Goal: Communication & Community: Ask a question

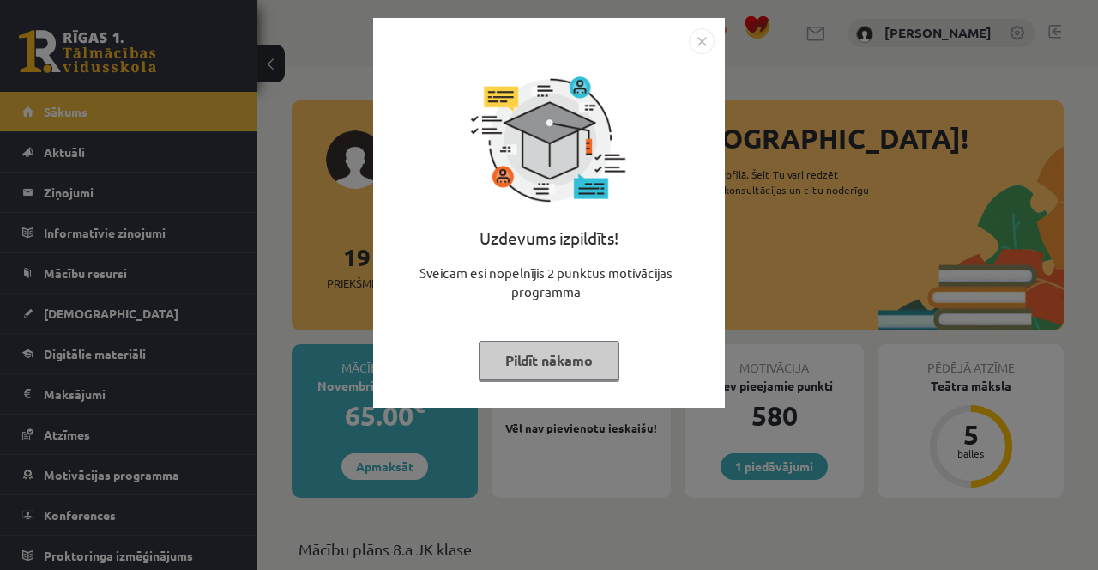
click at [553, 368] on button "Pildīt nākamo" at bounding box center [549, 360] width 141 height 39
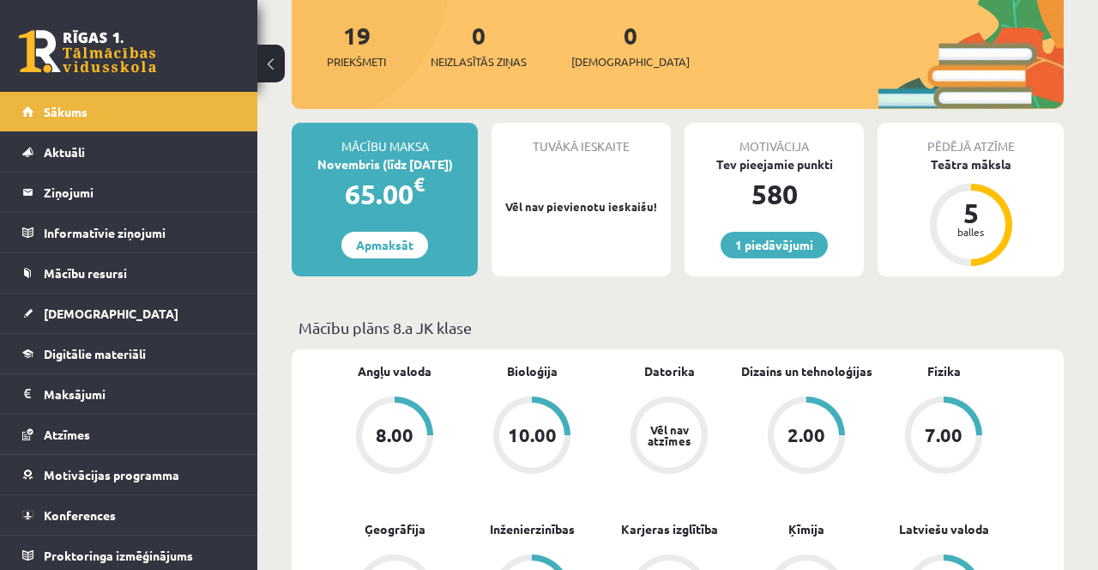
scroll to position [224, 0]
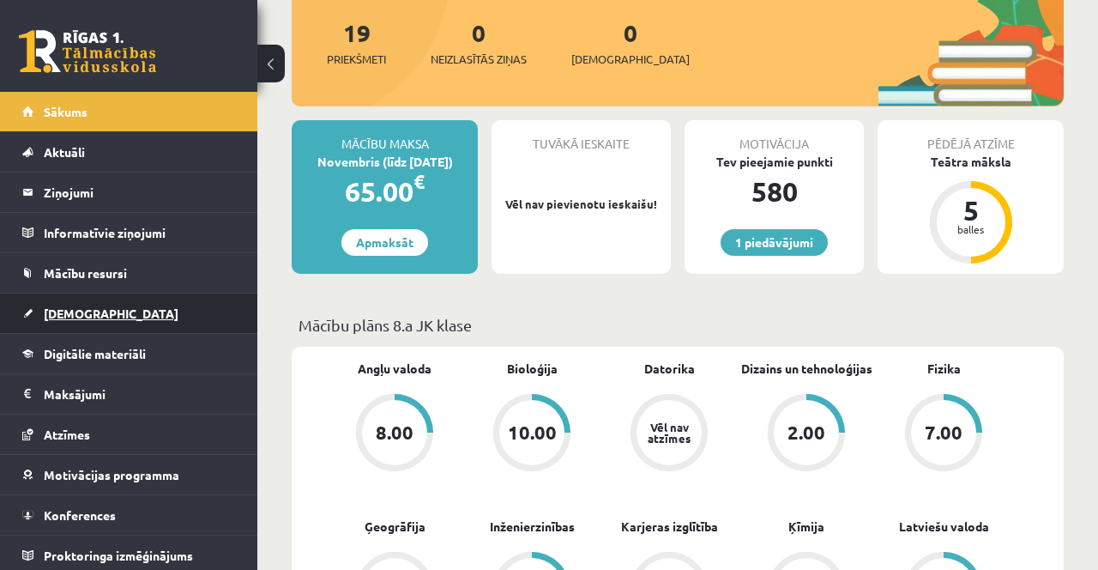
click at [127, 305] on link "[DEMOGRAPHIC_DATA]" at bounding box center [129, 312] width 214 height 39
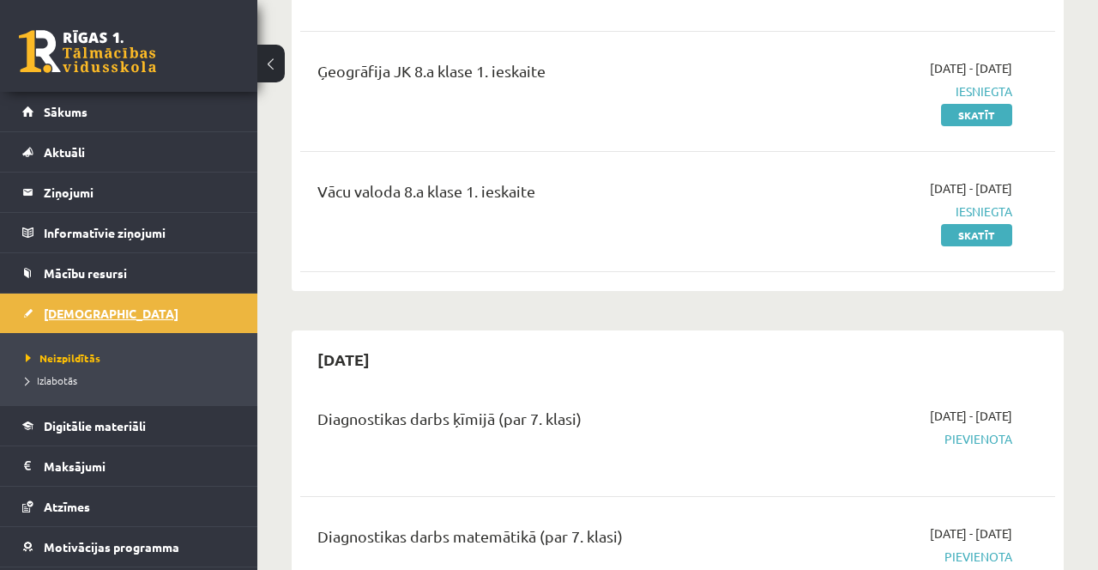
scroll to position [367, 0]
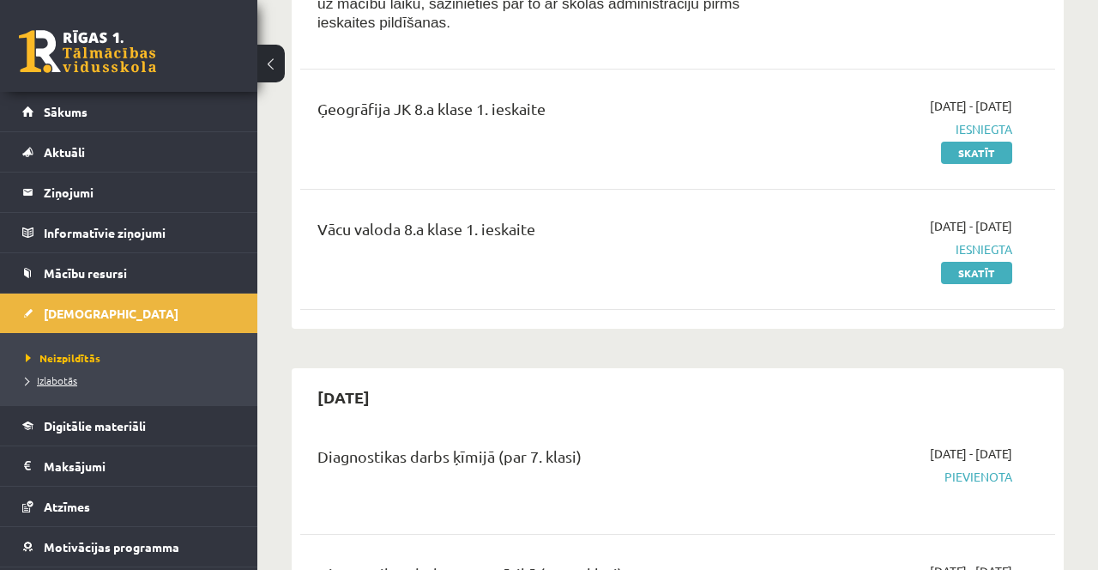
click at [75, 376] on span "Izlabotās" at bounding box center [51, 380] width 51 height 14
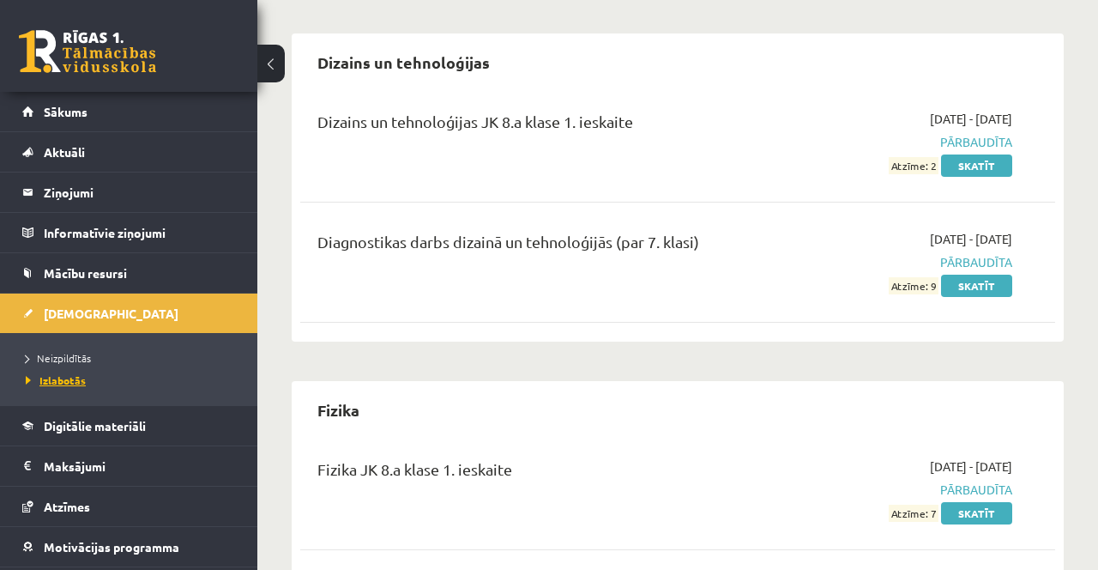
scroll to position [1309, 0]
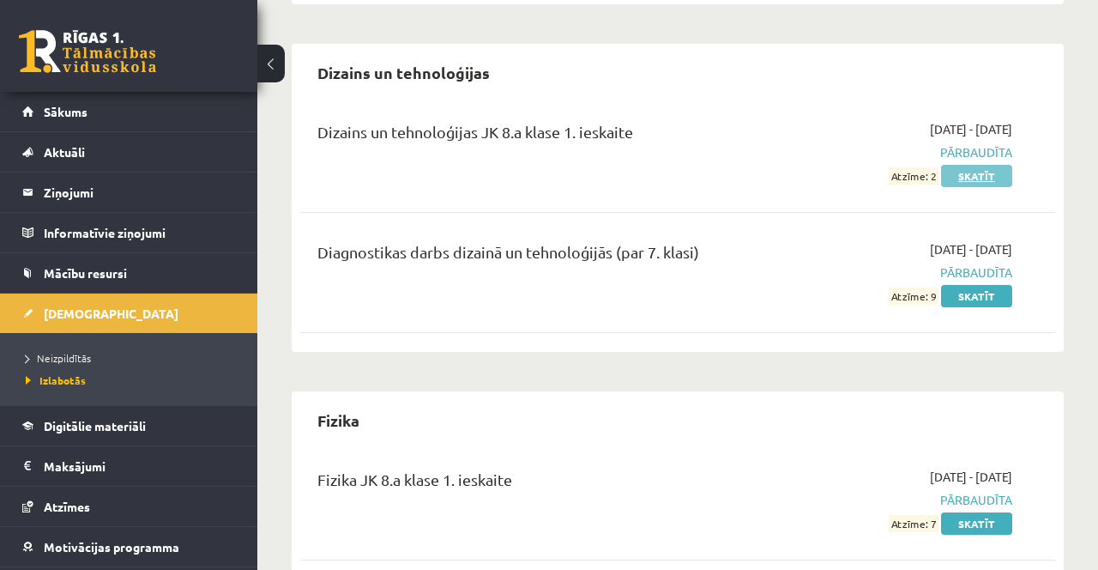
click at [986, 177] on link "Skatīt" at bounding box center [976, 176] width 71 height 22
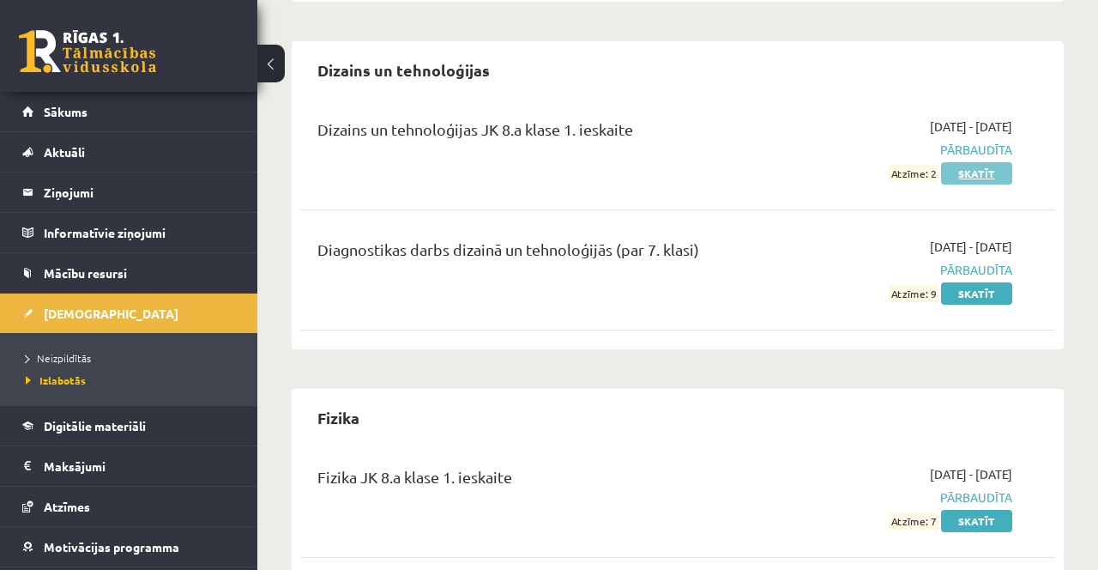
scroll to position [1333, 0]
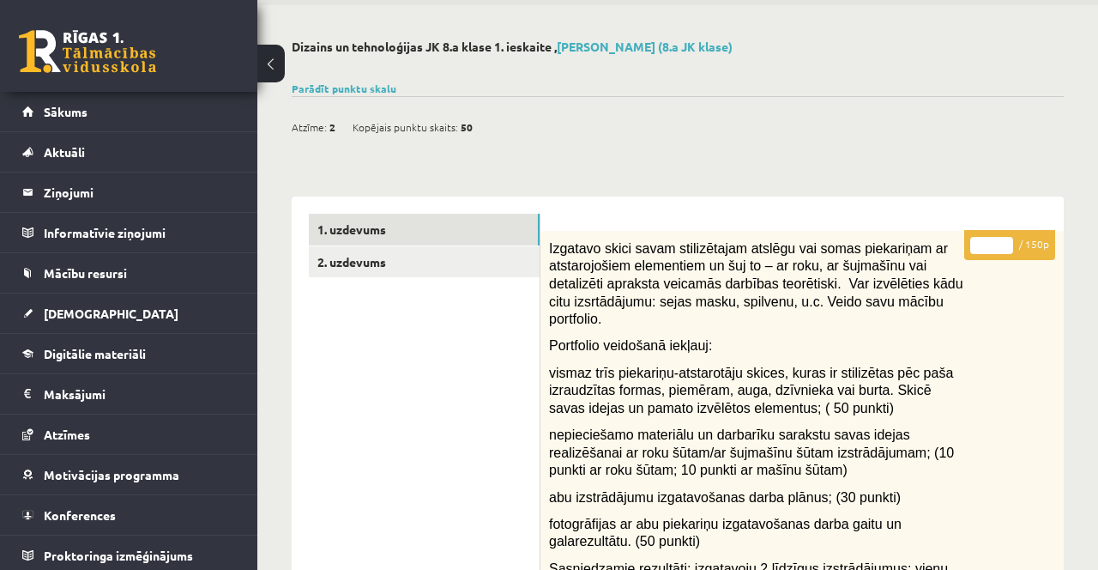
scroll to position [60, 0]
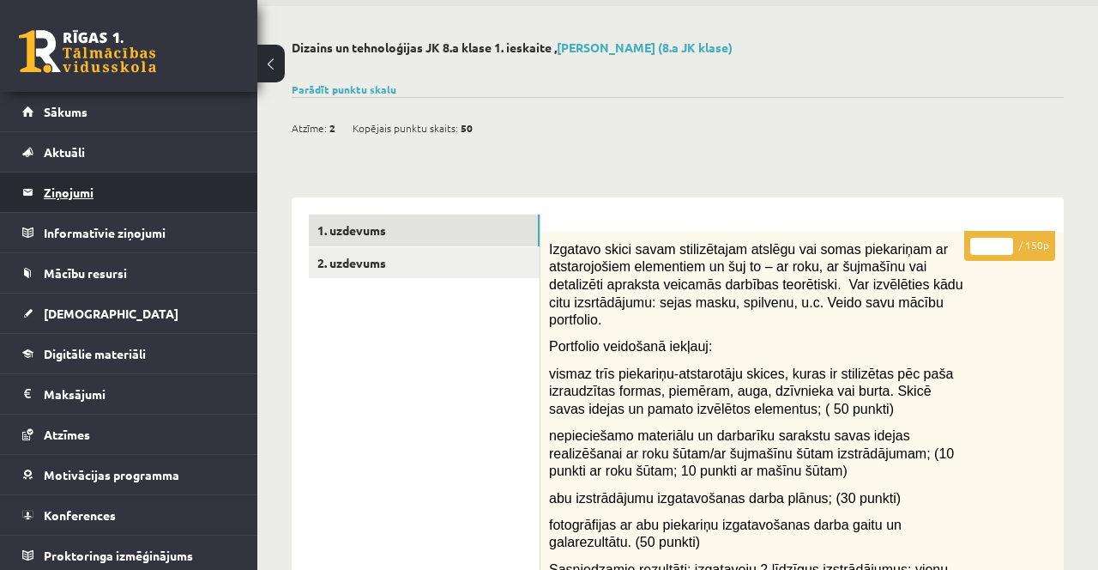
click at [48, 204] on legend "Ziņojumi 0" at bounding box center [140, 191] width 192 height 39
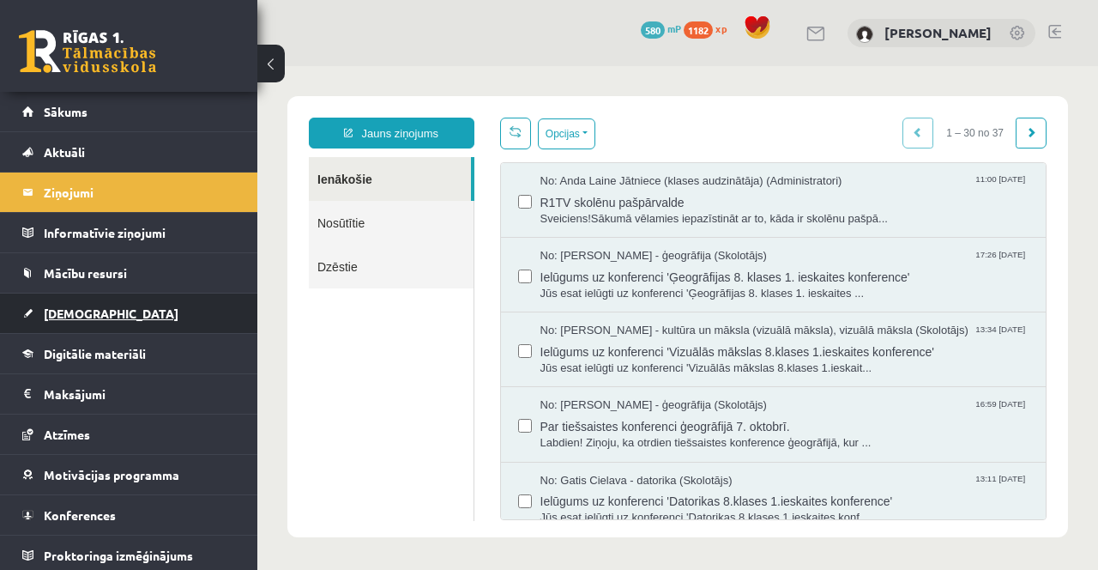
click at [96, 317] on link "[DEMOGRAPHIC_DATA]" at bounding box center [129, 312] width 214 height 39
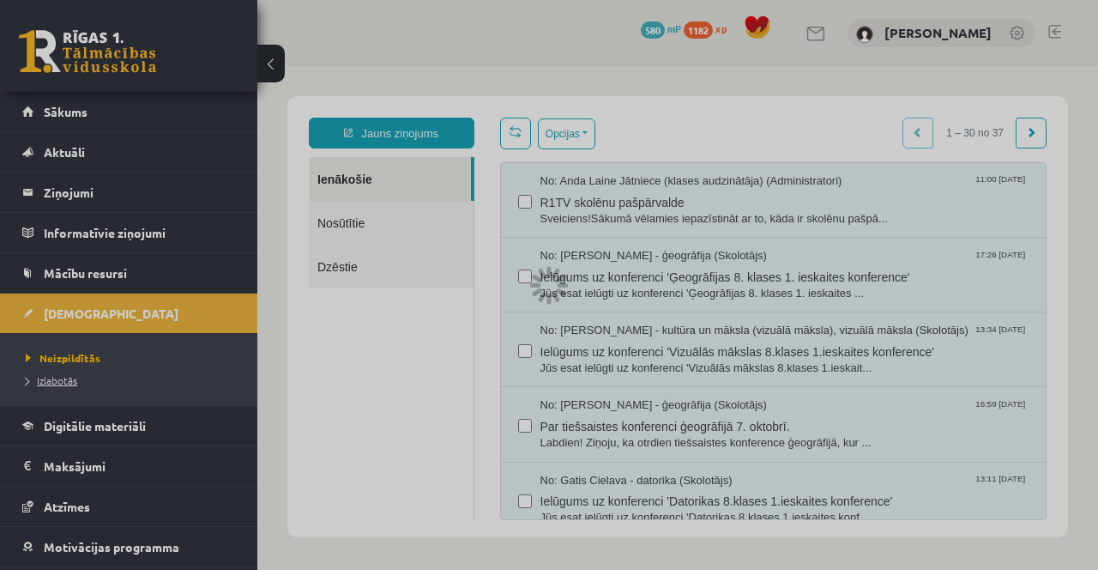
click at [93, 382] on link "Izlabotās" at bounding box center [133, 379] width 215 height 15
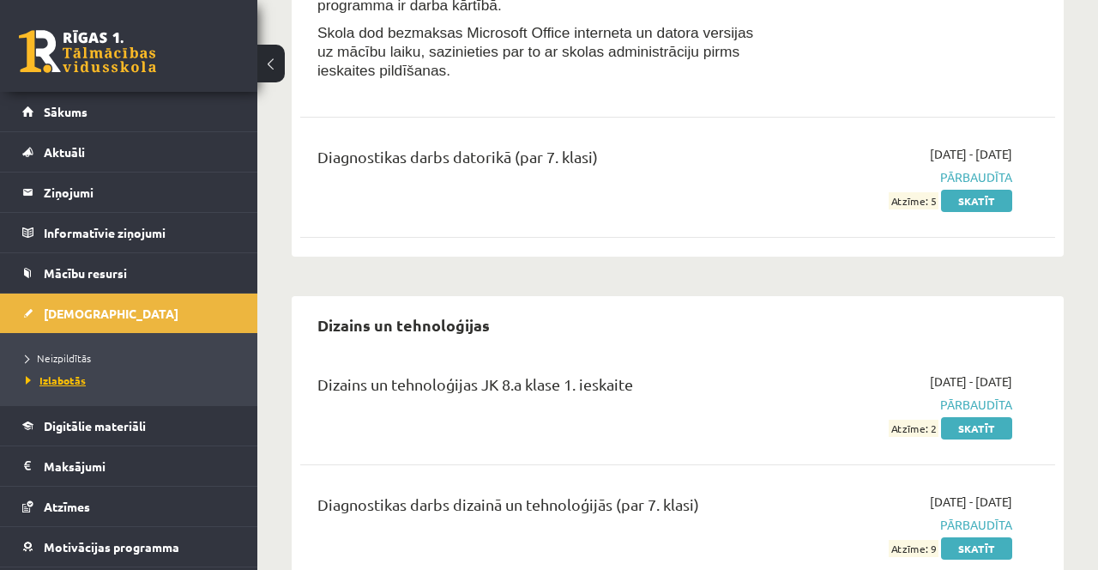
scroll to position [1062, 0]
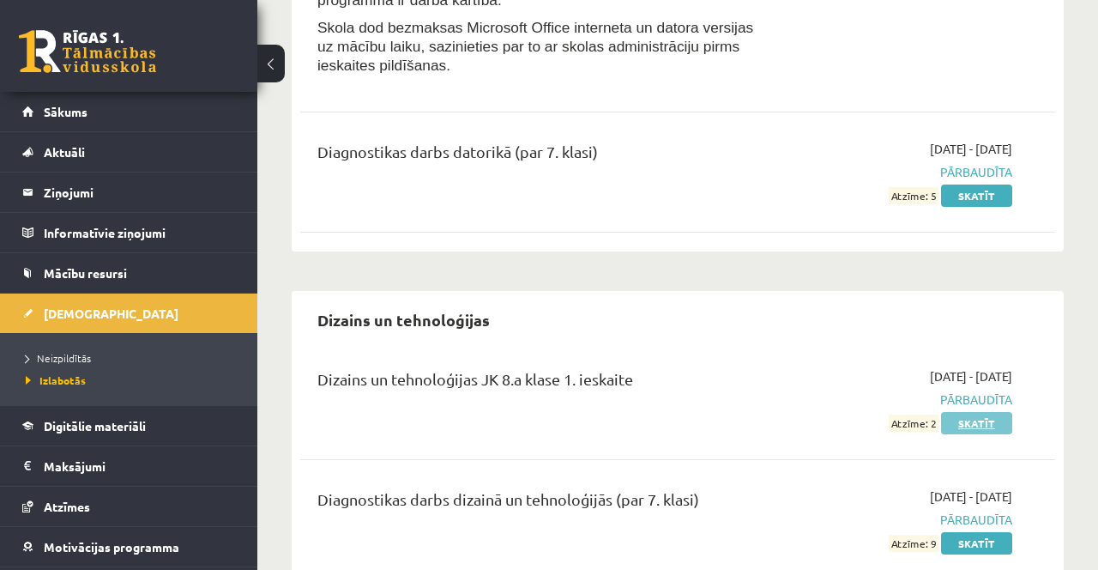
click at [1000, 421] on link "Skatīt" at bounding box center [976, 423] width 71 height 22
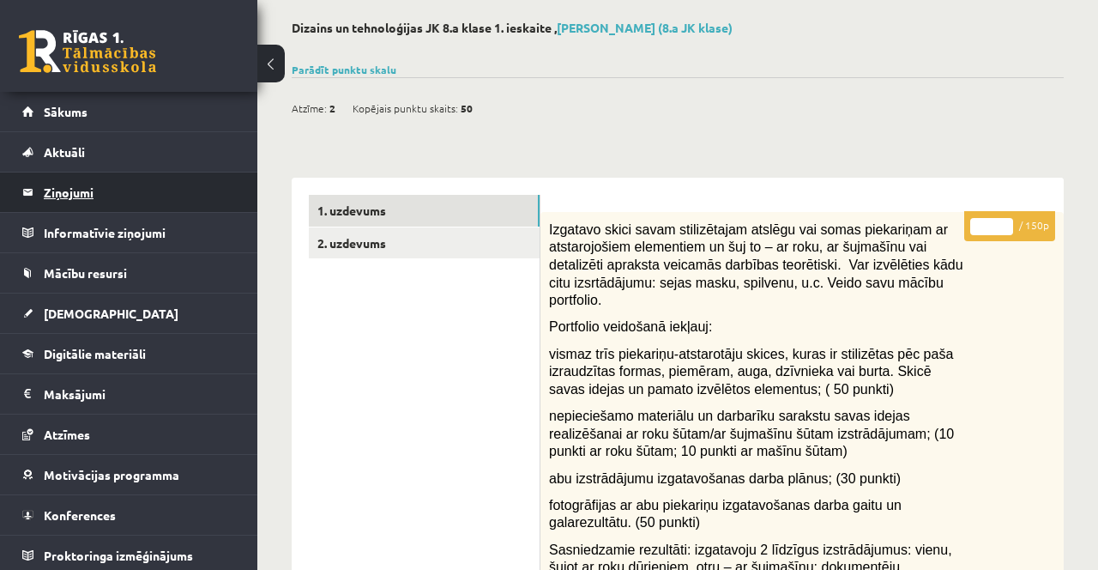
click at [124, 204] on legend "Ziņojumi 0" at bounding box center [140, 191] width 192 height 39
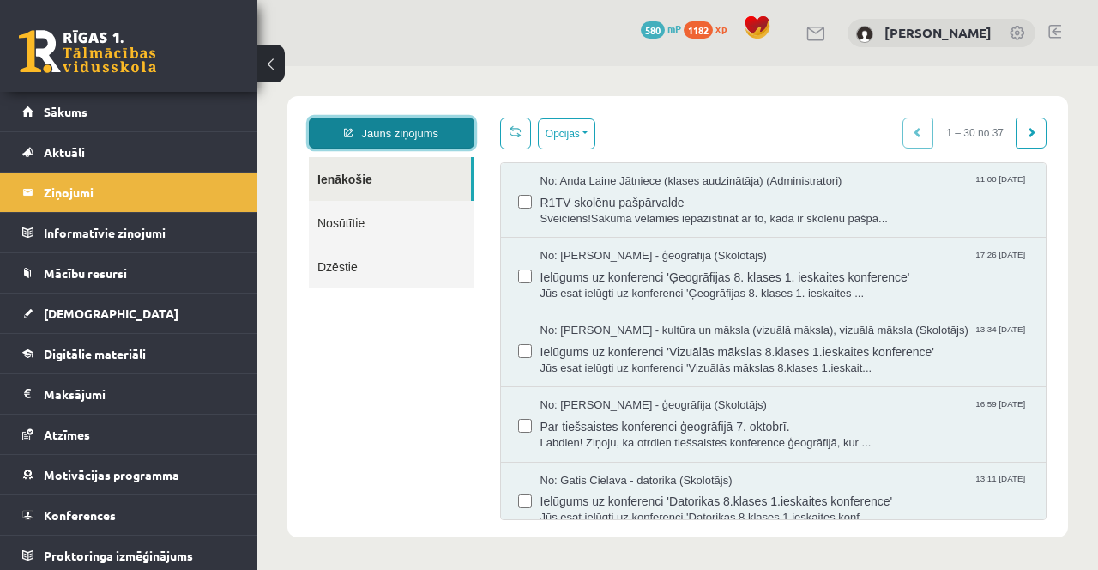
click at [430, 132] on link "Jauns ziņojums" at bounding box center [392, 133] width 166 height 31
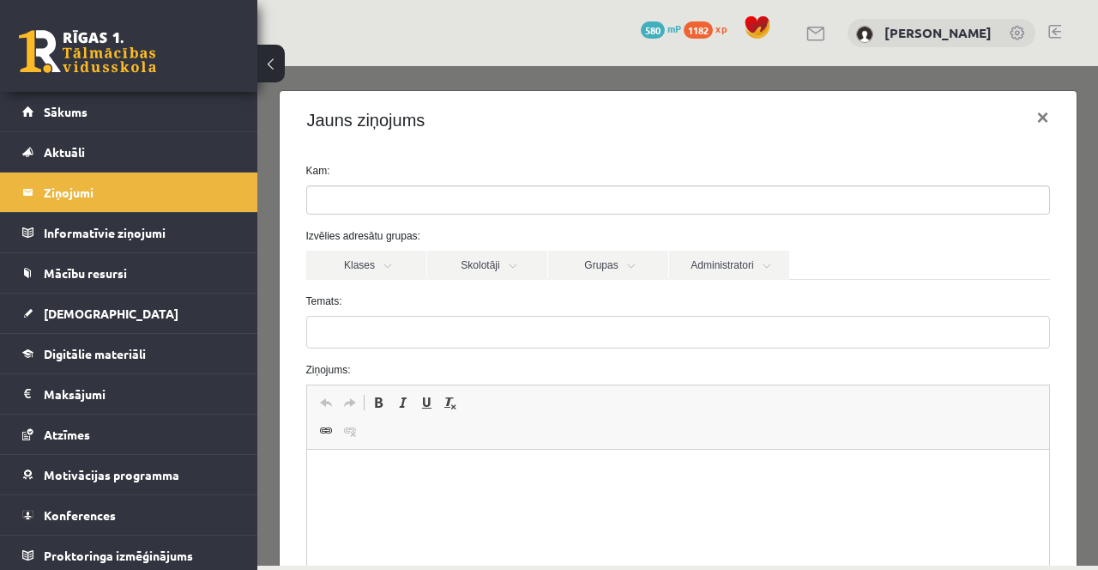
click at [427, 188] on ul at bounding box center [678, 199] width 742 height 27
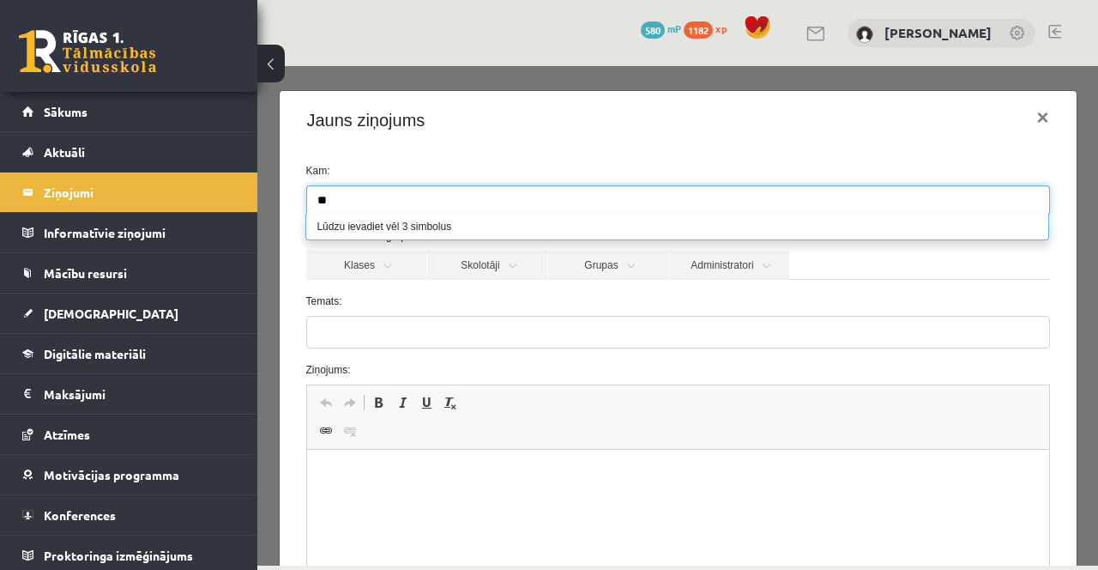
type input "*"
click at [489, 268] on link "Skolotāji" at bounding box center [487, 265] width 120 height 29
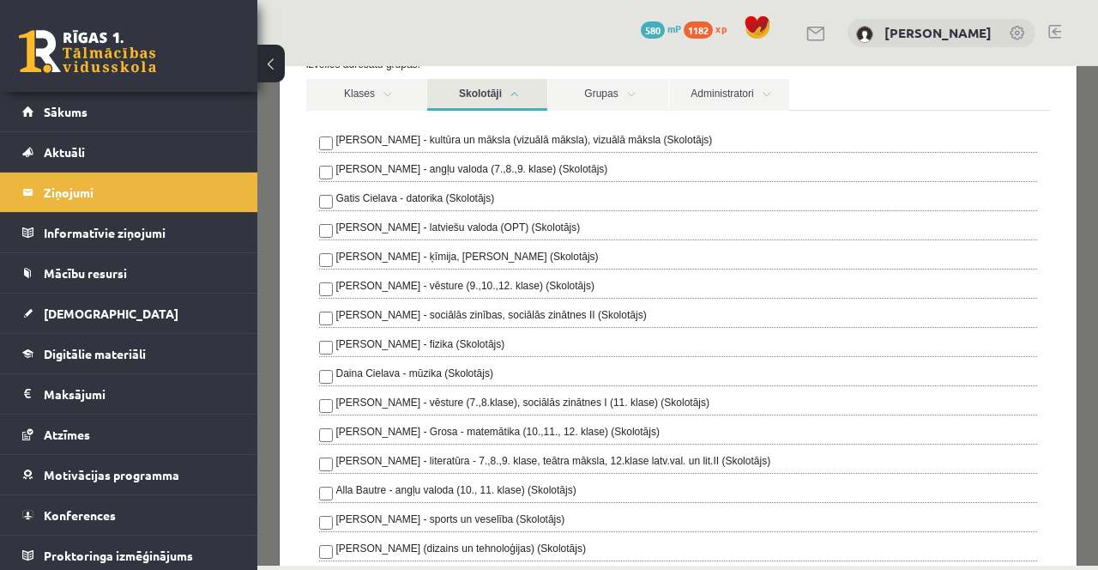
scroll to position [187, 0]
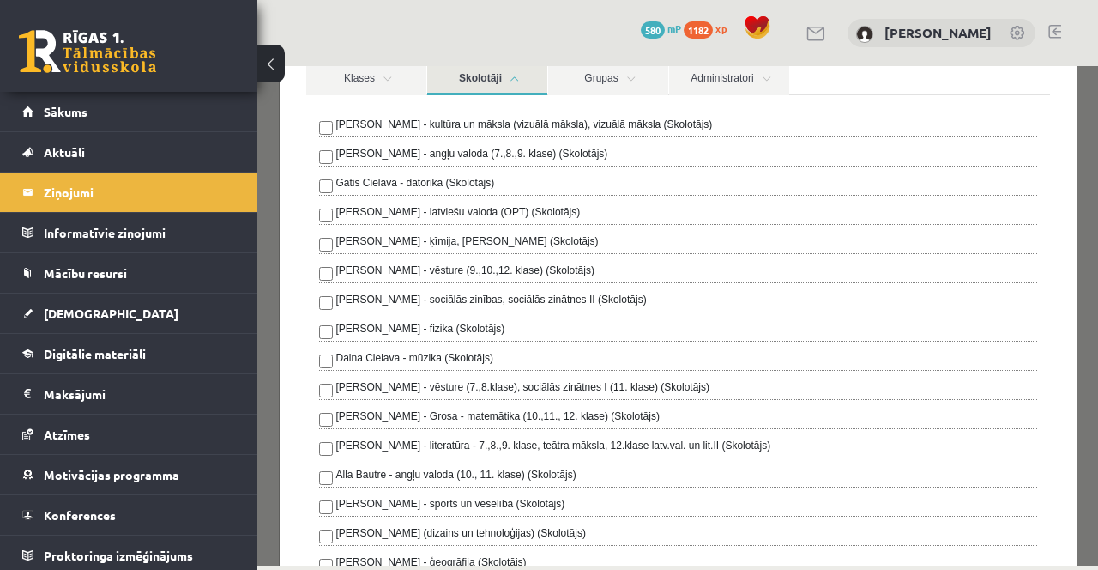
click at [662, 520] on div "Ilze Kolka - kultūra un māksla (vizuālā māksla), vizuālā māksla (Skolotājs) Lai…" at bounding box center [678, 433] width 718 height 633
click at [502, 76] on link "Skolotāji" at bounding box center [487, 79] width 120 height 32
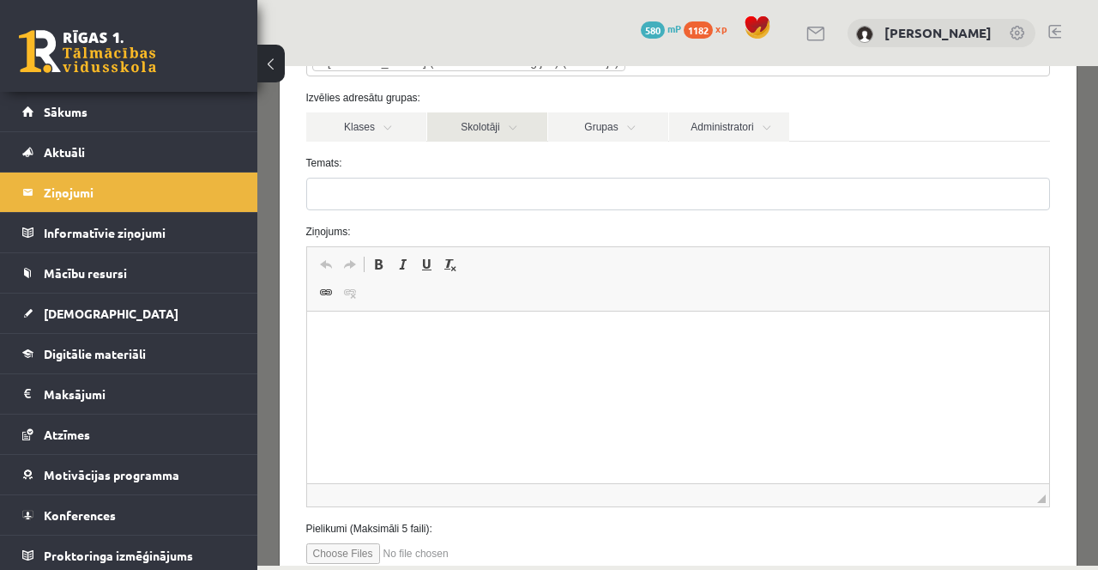
scroll to position [139, 0]
click at [420, 362] on html at bounding box center [677, 337] width 742 height 52
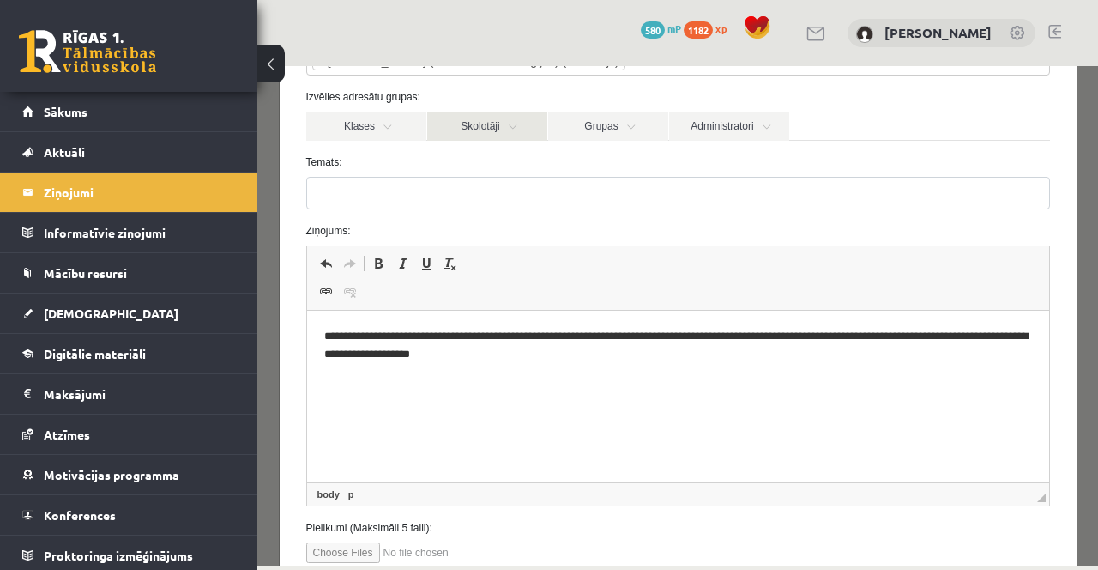
click at [500, 119] on link "Skolotāji" at bounding box center [487, 126] width 120 height 29
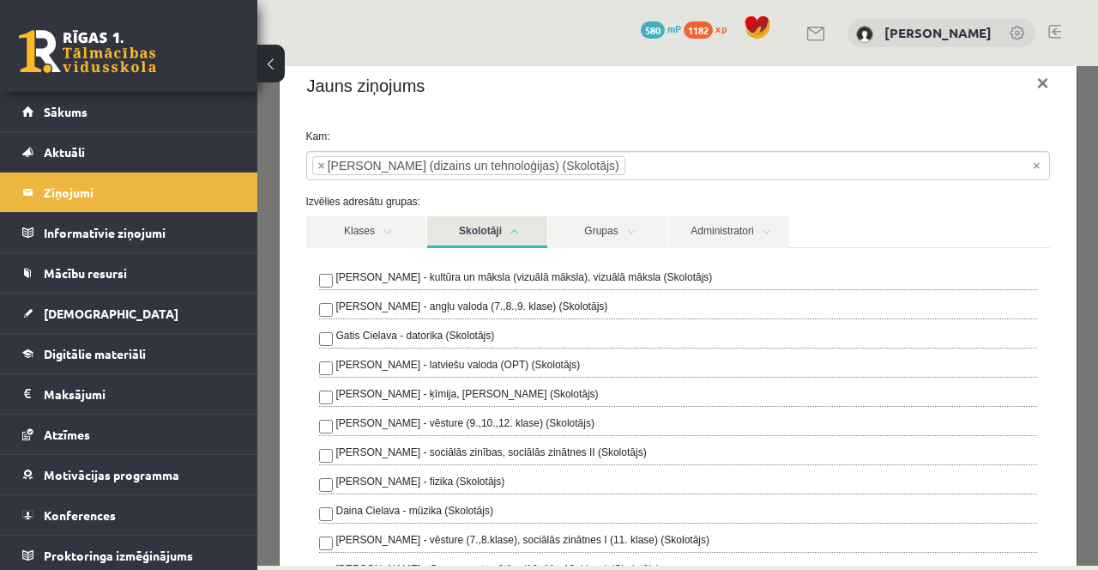
scroll to position [34, 0]
click at [483, 235] on link "Skolotāji" at bounding box center [487, 232] width 120 height 32
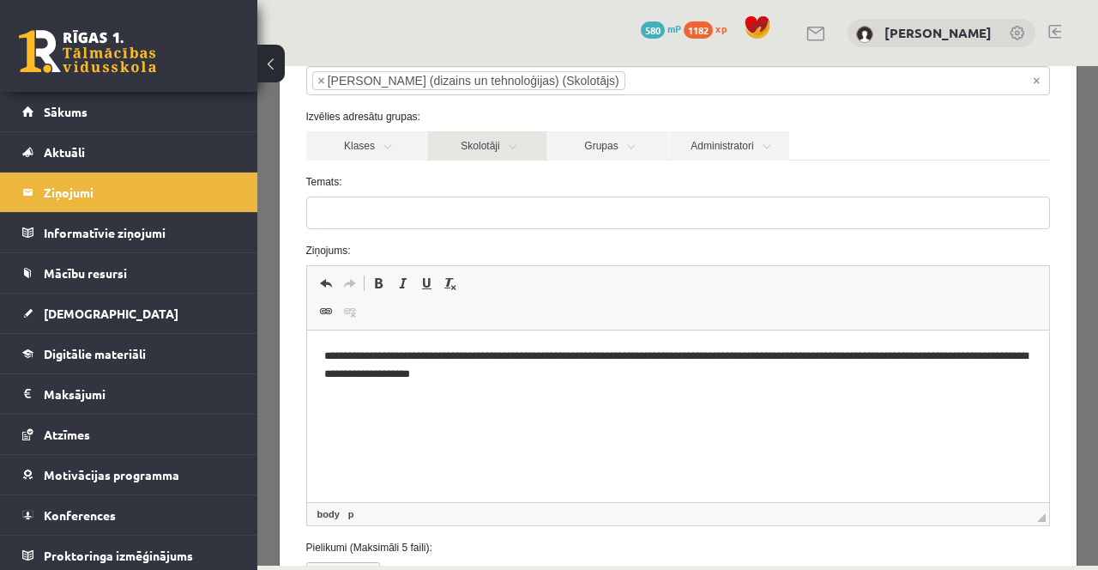
scroll to position [116, 0]
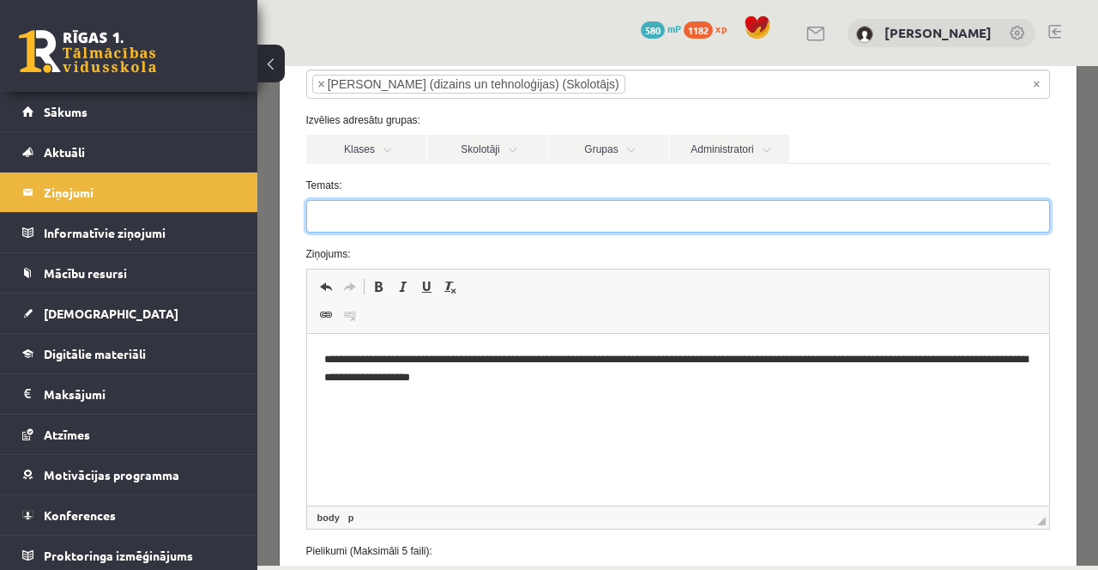
click at [405, 221] on input "Temats:" at bounding box center [678, 216] width 744 height 33
type input "*********"
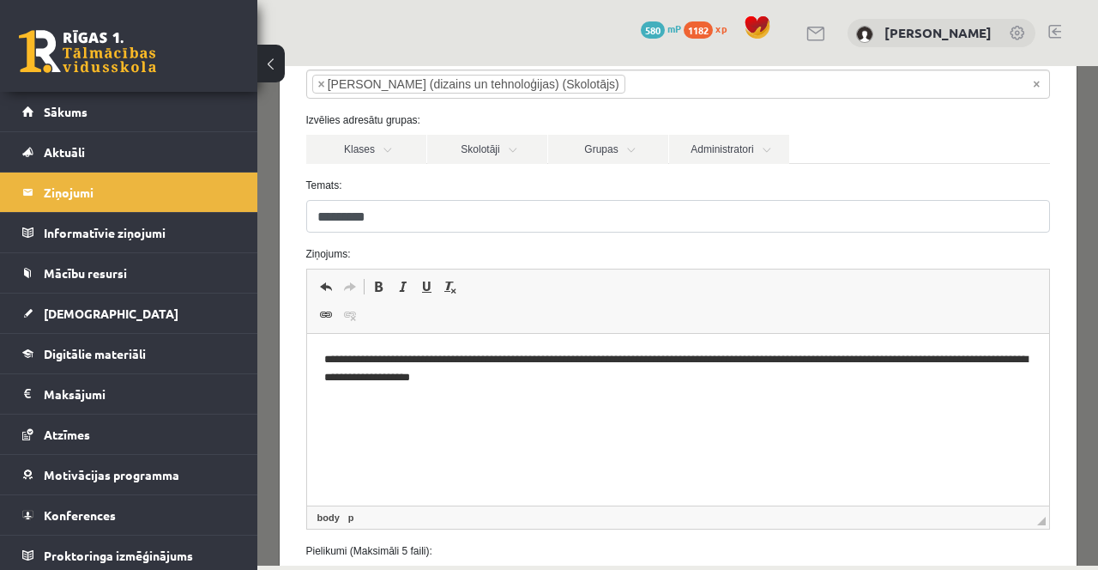
click at [604, 376] on p "**********" at bounding box center [677, 369] width 708 height 36
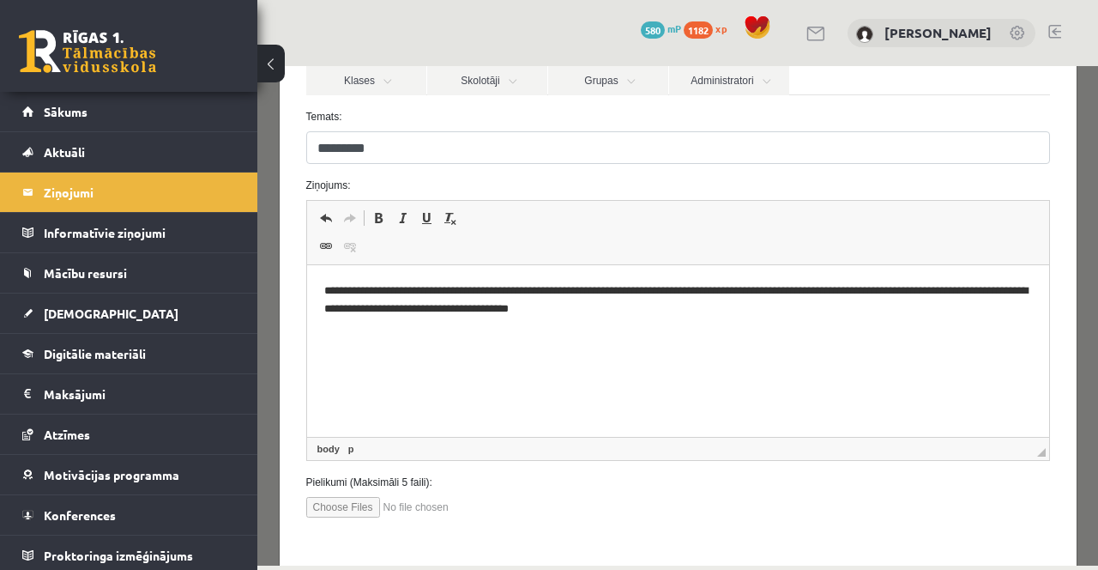
scroll to position [204, 0]
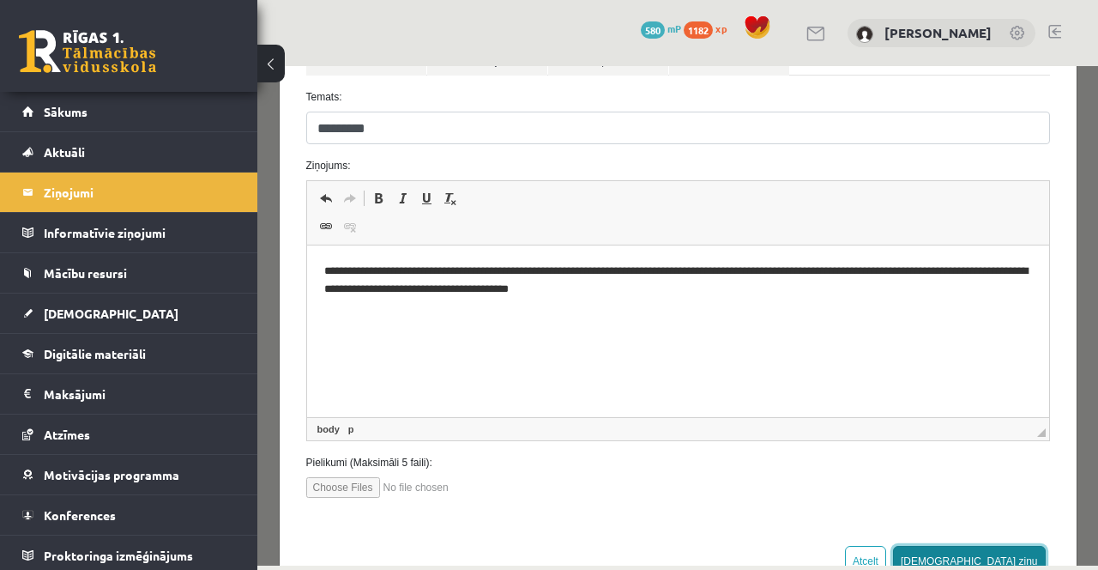
click at [1018, 562] on button "Sūtīt ziņu" at bounding box center [969, 561] width 153 height 31
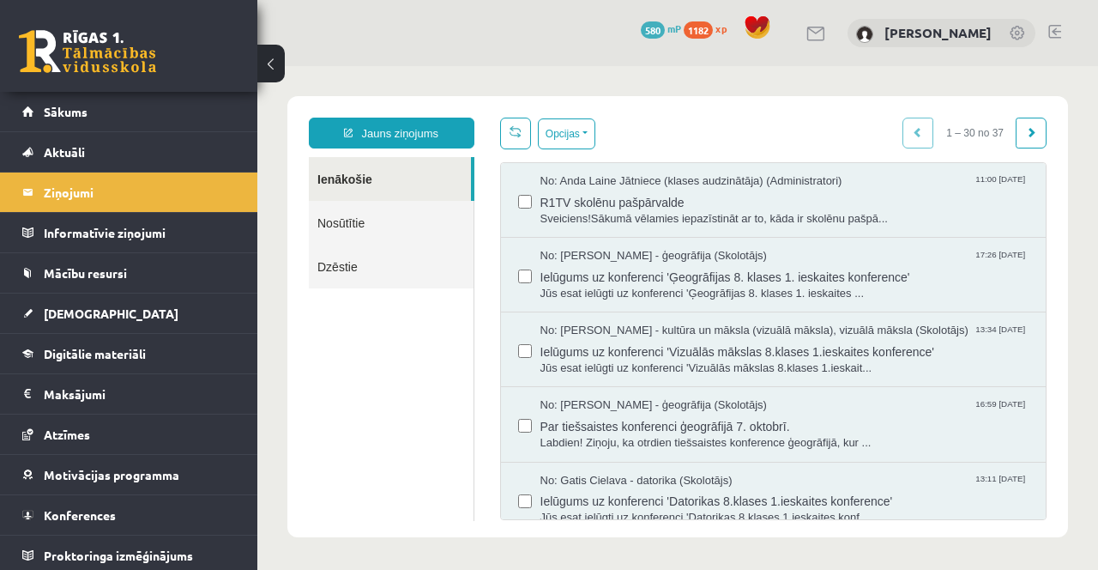
scroll to position [0, 0]
